Goal: Information Seeking & Learning: Learn about a topic

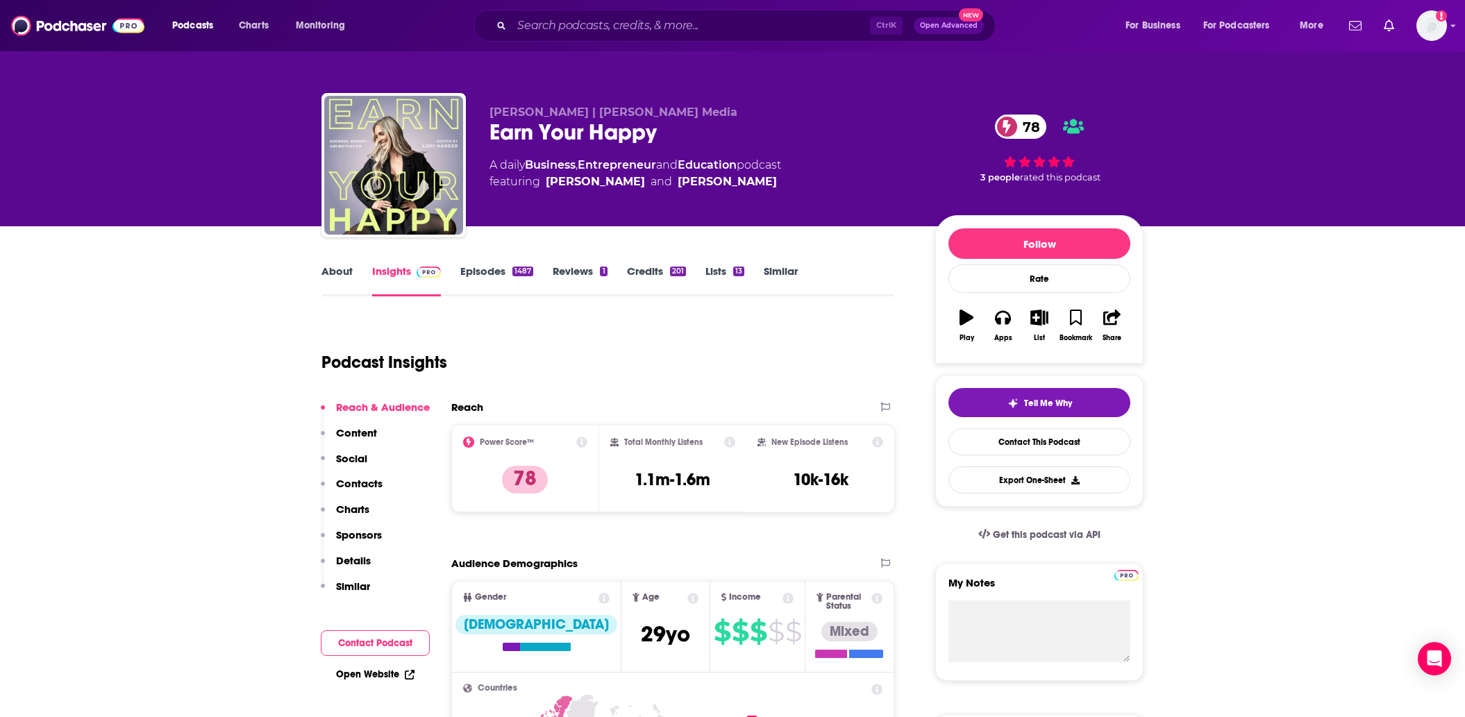
click at [338, 274] on link "About" at bounding box center [337, 281] width 31 height 32
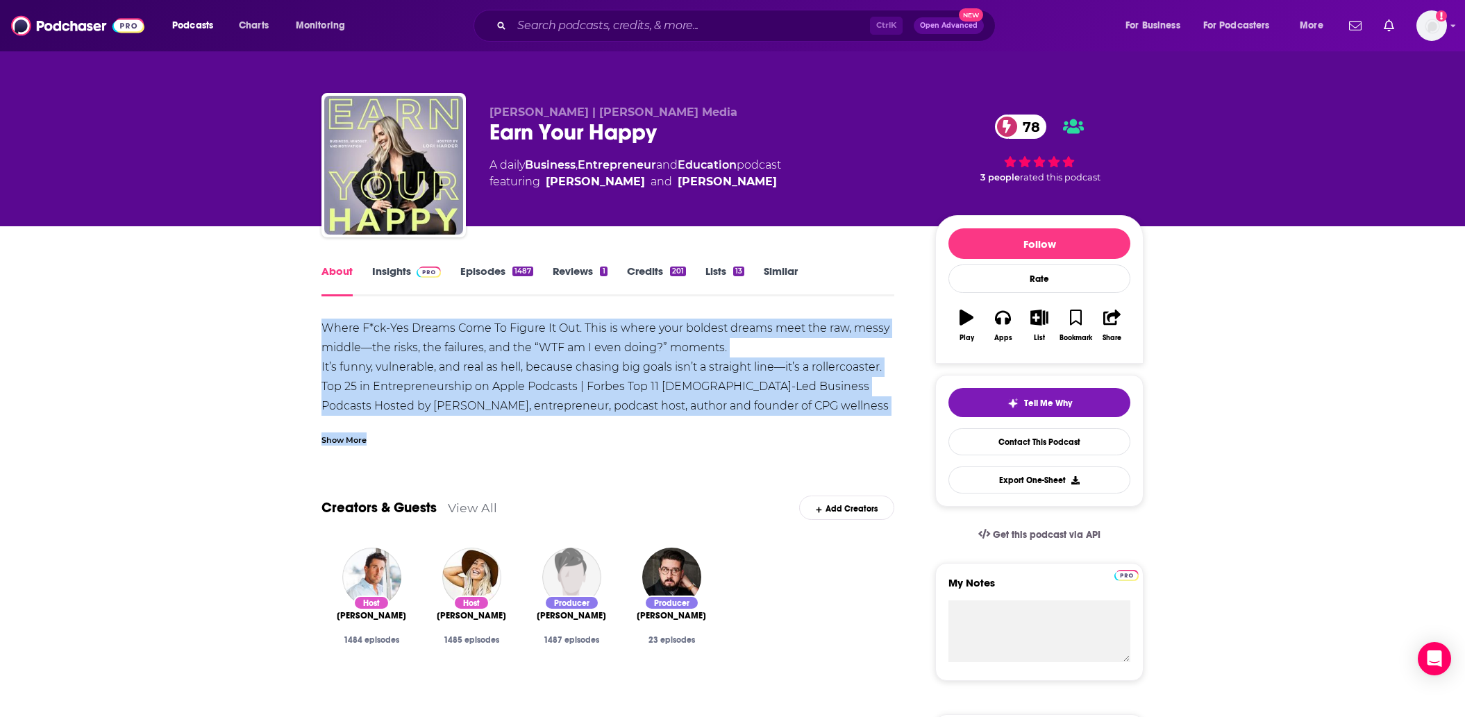
drag, startPoint x: 325, startPoint y: 325, endPoint x: 404, endPoint y: 416, distance: 120.6
click at [404, 416] on div "Where F*ck-Yes Dreams Come To Figure It Out. This is where your boldest dreams …" at bounding box center [608, 382] width 573 height 127
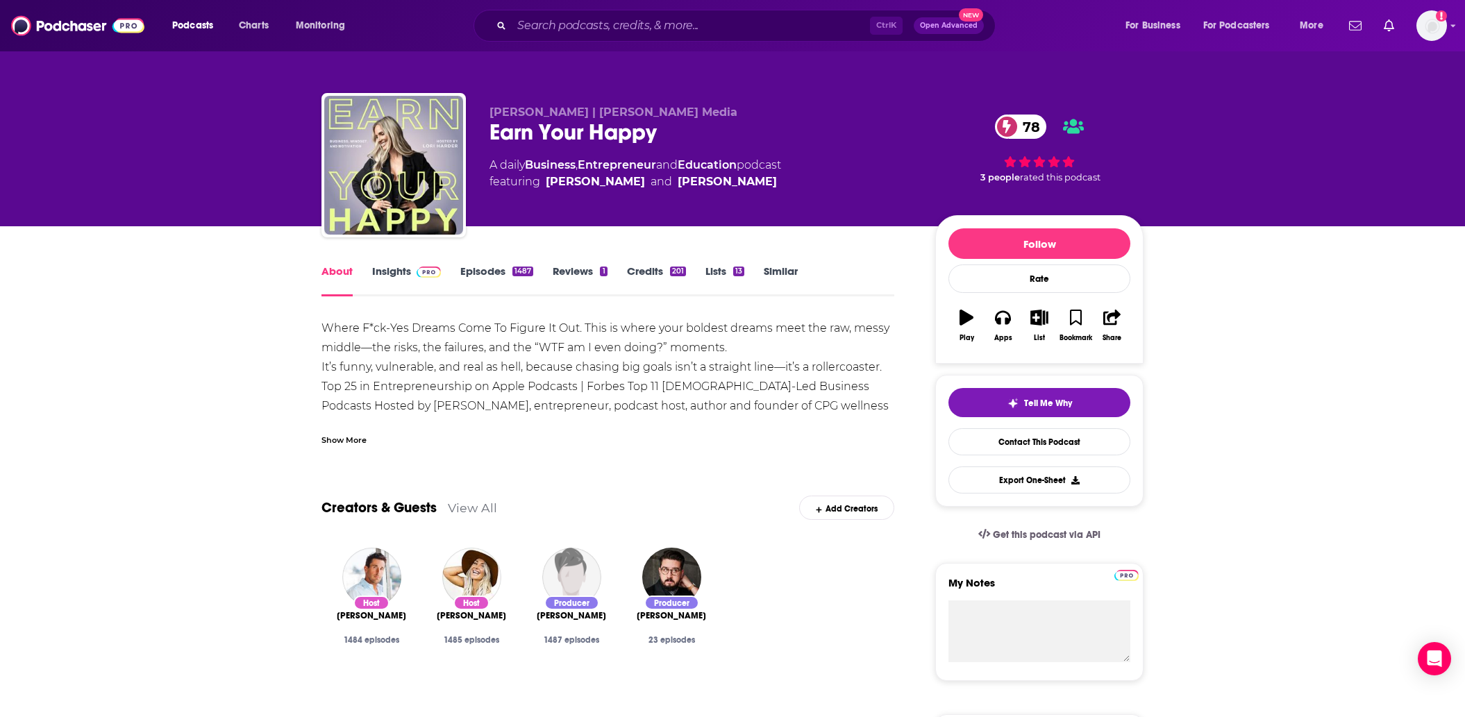
click at [349, 443] on div "Show More" at bounding box center [344, 439] width 45 height 13
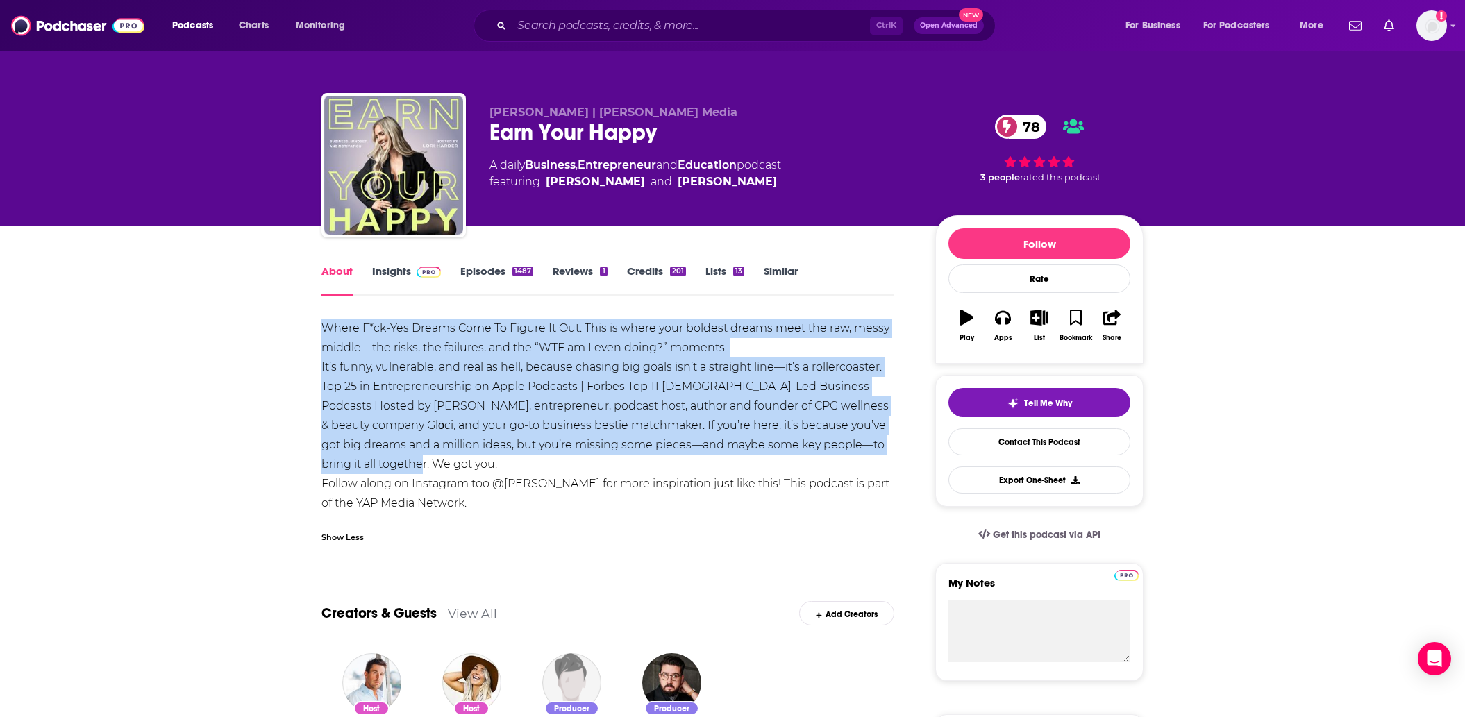
drag, startPoint x: 323, startPoint y: 327, endPoint x: 443, endPoint y: 471, distance: 187.4
click at [443, 471] on div "Where F*ck-Yes Dreams Come To Figure It Out. This is where your boldest dreams …" at bounding box center [608, 416] width 573 height 194
copy div "Where F*ck-Yes Dreams Come To Figure It Out. This is where your boldest dreams …"
click at [392, 269] on link "Insights" at bounding box center [406, 281] width 69 height 32
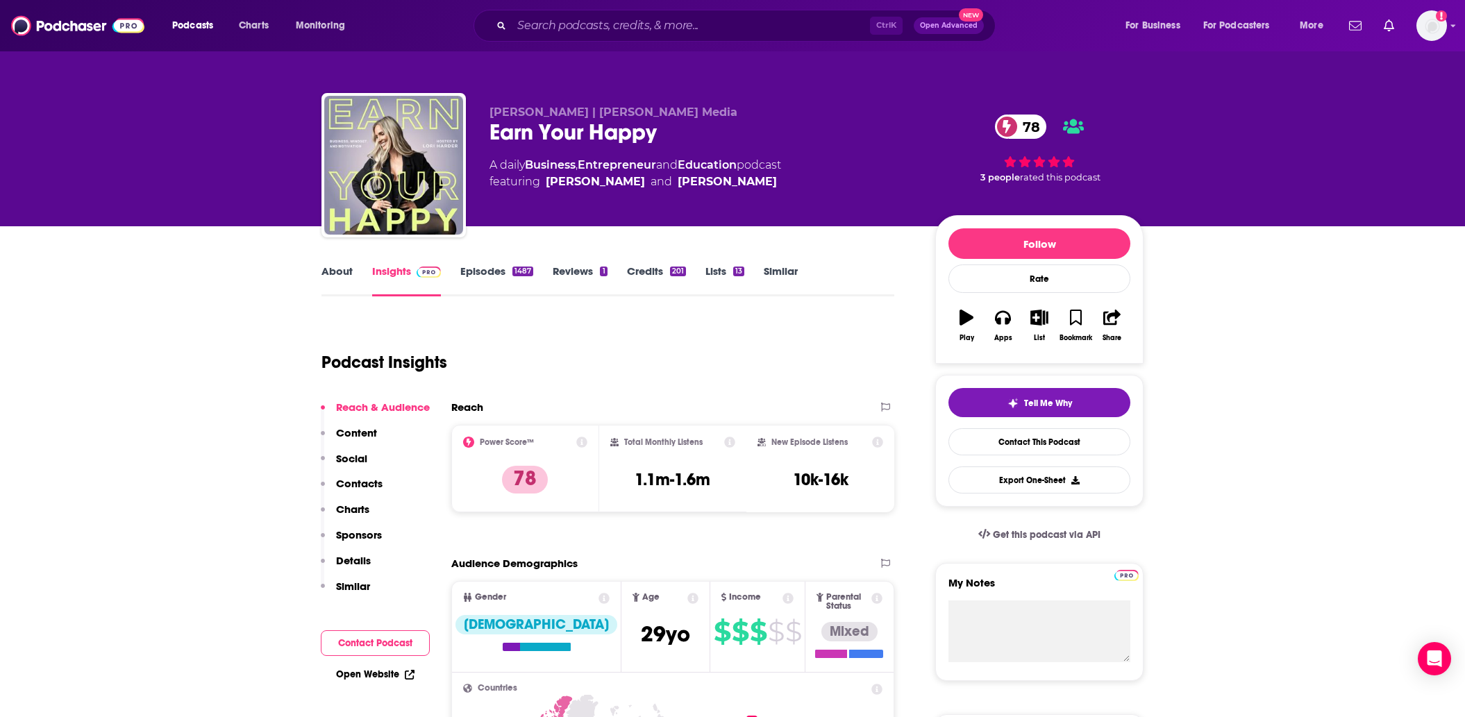
scroll to position [208, 0]
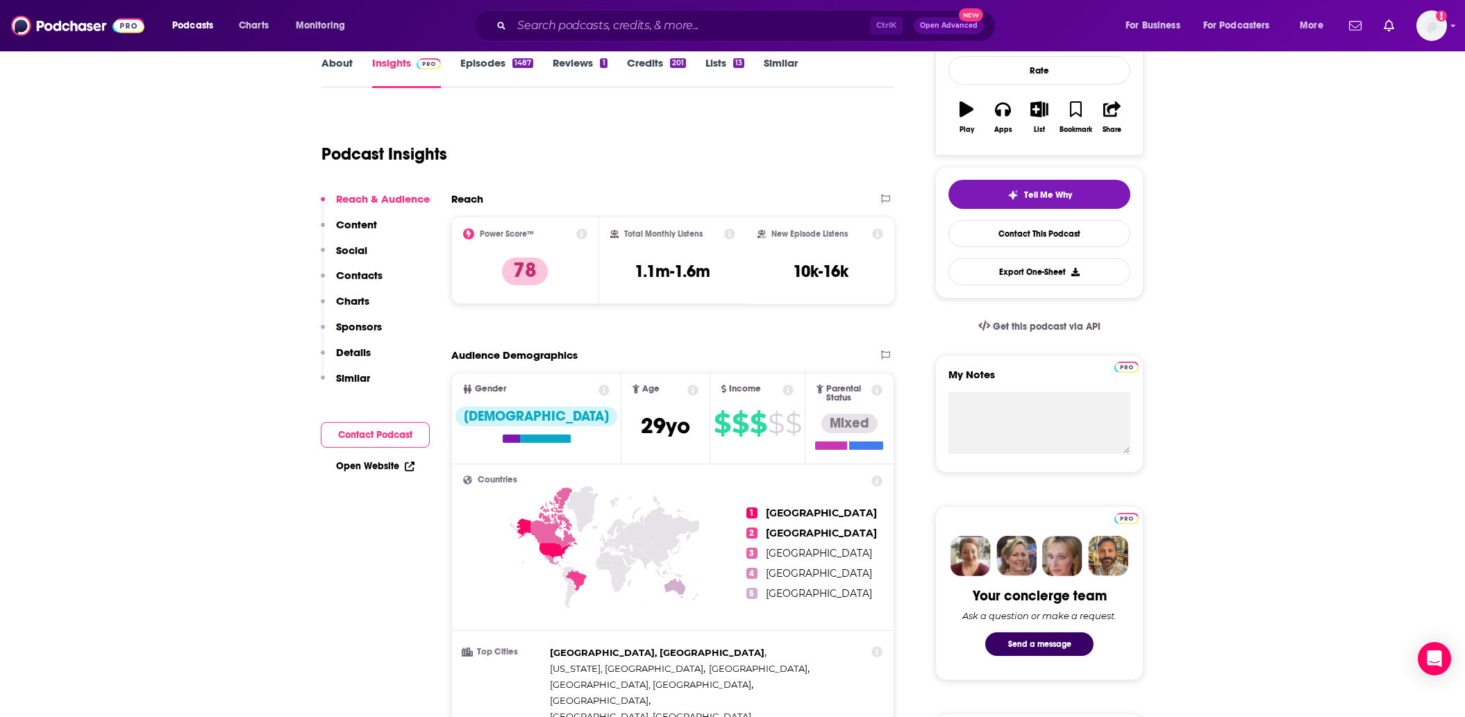
click at [599, 392] on icon at bounding box center [604, 390] width 11 height 11
click at [688, 392] on icon at bounding box center [693, 390] width 11 height 11
